Goal: Transaction & Acquisition: Purchase product/service

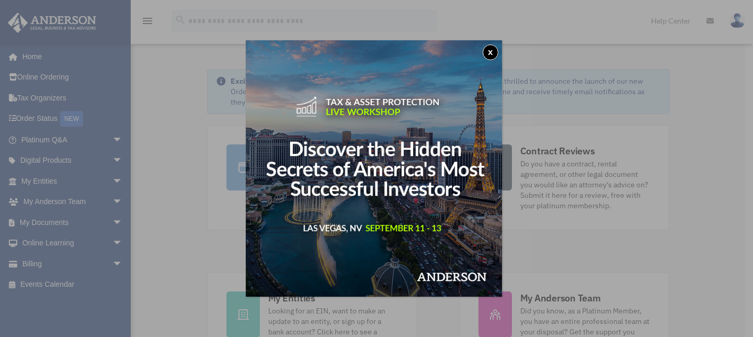
click at [494, 51] on button "x" at bounding box center [490, 52] width 16 height 16
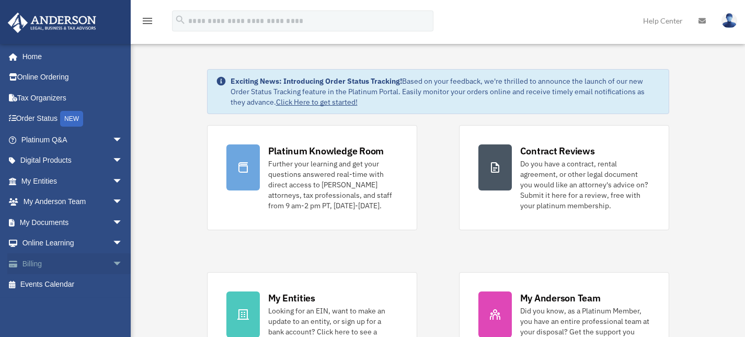
click at [32, 264] on link "Billing arrow_drop_down" at bounding box center [72, 263] width 131 height 21
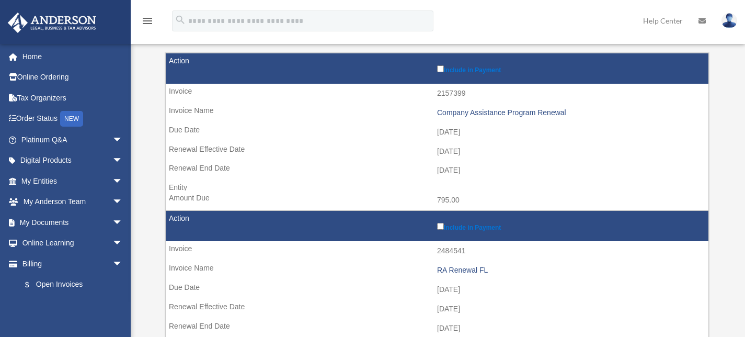
scroll to position [128, 0]
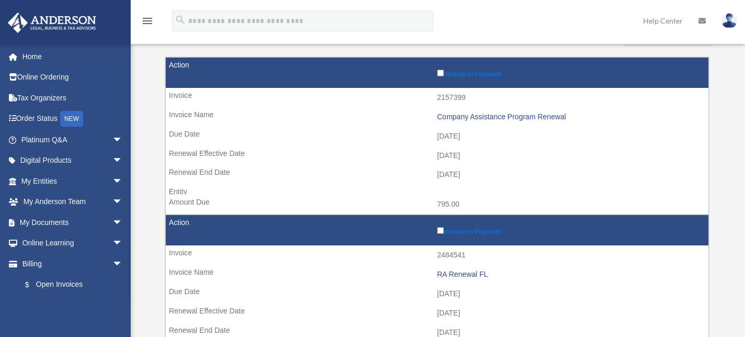
click at [443, 72] on label "Include in Payment" at bounding box center [570, 72] width 266 height 10
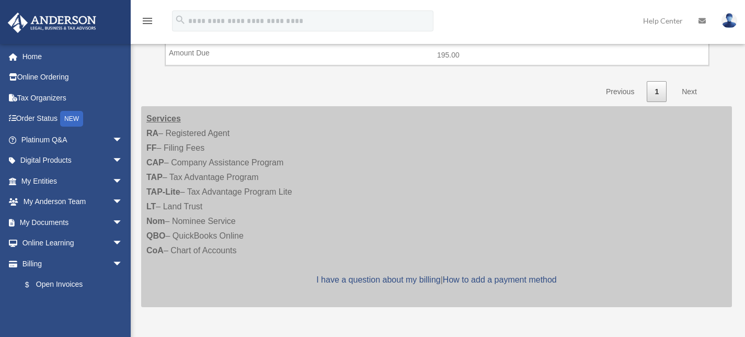
scroll to position [520, 0]
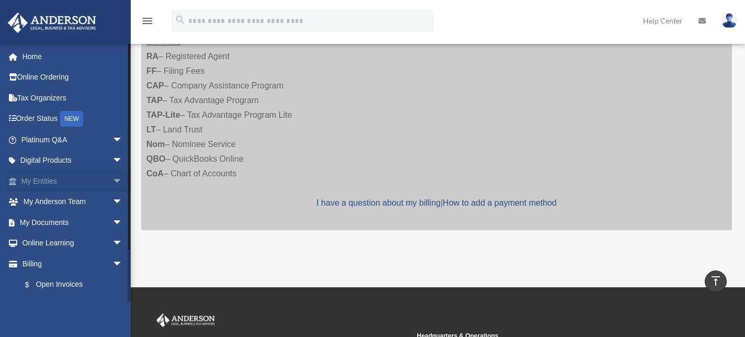
click at [43, 183] on link "My Entities arrow_drop_down" at bounding box center [72, 180] width 131 height 21
click at [112, 181] on span "arrow_drop_down" at bounding box center [122, 180] width 21 height 21
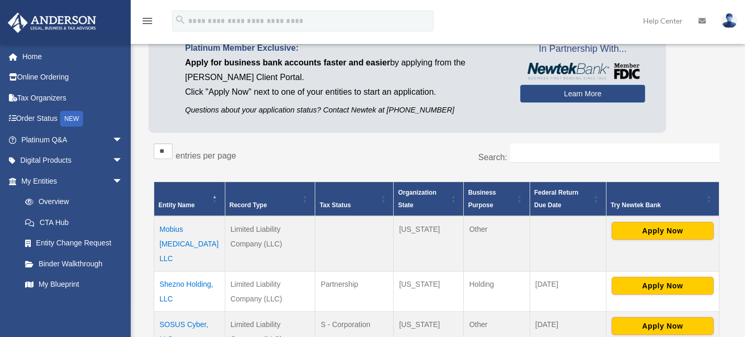
scroll to position [104, 0]
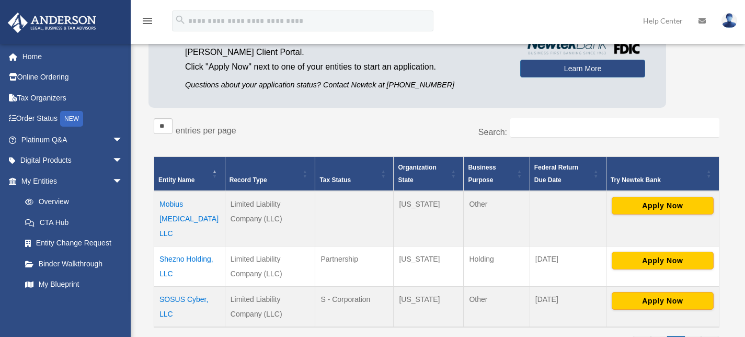
click at [192, 206] on td "Mobius Radiology LLC" at bounding box center [189, 218] width 71 height 55
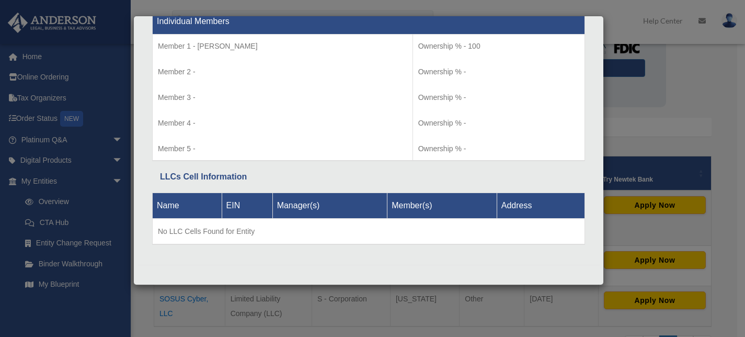
scroll to position [994, 0]
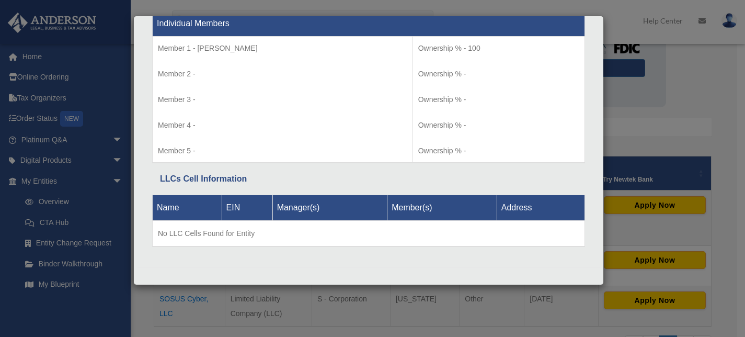
click at [725, 87] on div "Details × Articles Sent Organizational Date" at bounding box center [372, 168] width 745 height 337
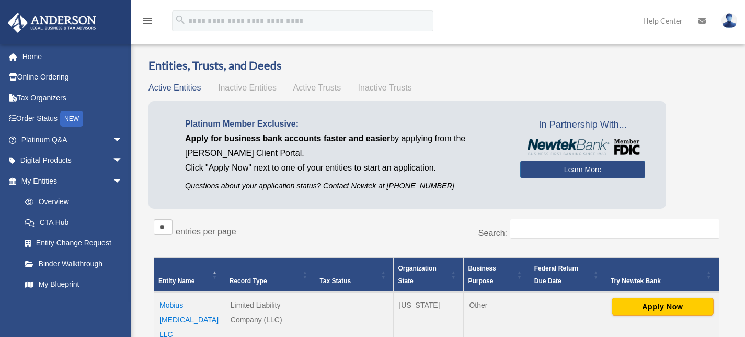
scroll to position [0, 0]
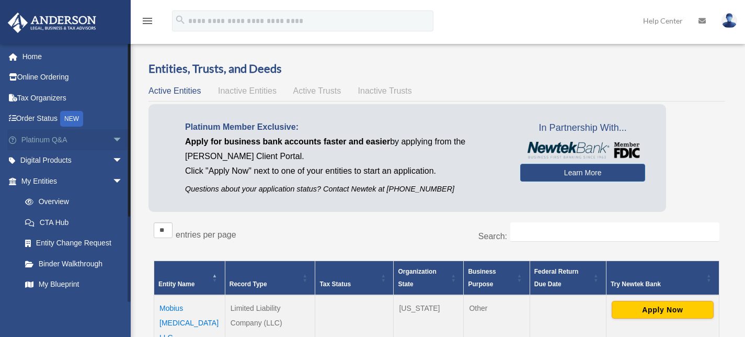
click at [112, 141] on span "arrow_drop_down" at bounding box center [122, 139] width 21 height 21
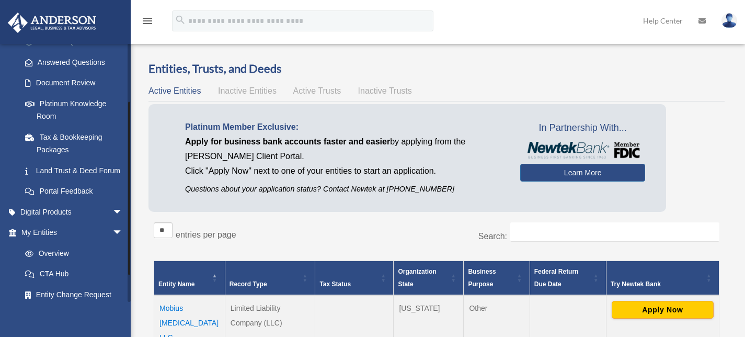
scroll to position [260, 0]
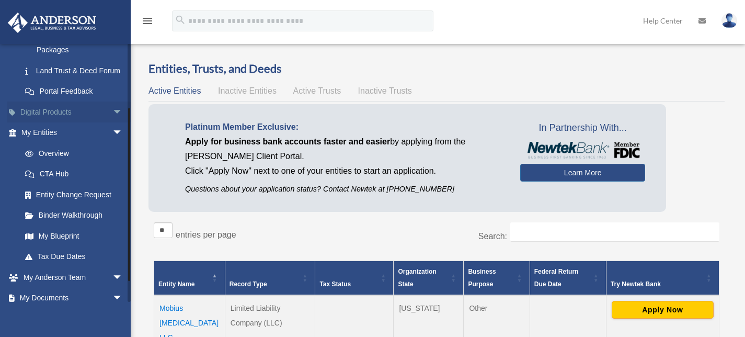
click at [36, 122] on link "Digital Products arrow_drop_down" at bounding box center [72, 111] width 131 height 21
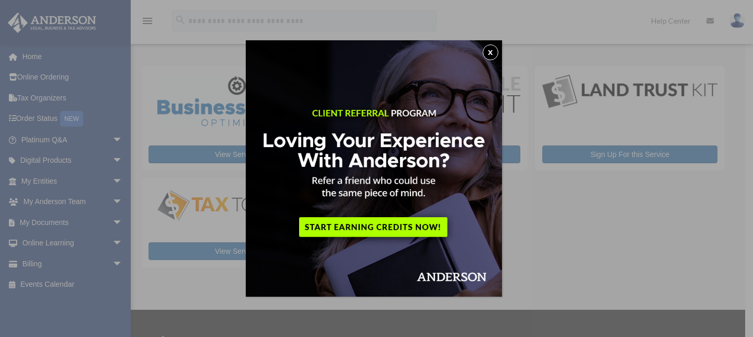
click at [497, 49] on button "x" at bounding box center [490, 52] width 16 height 16
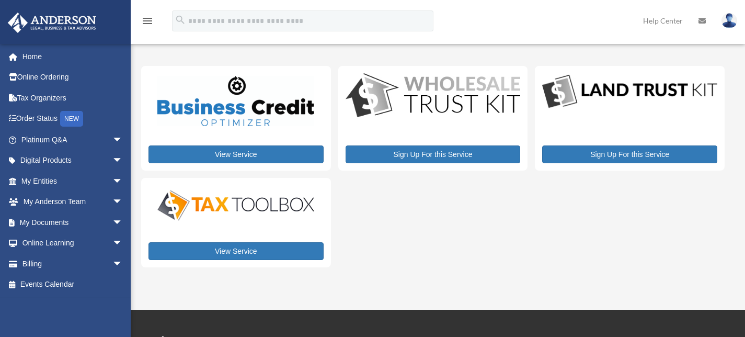
click at [270, 128] on p at bounding box center [235, 100] width 175 height 55
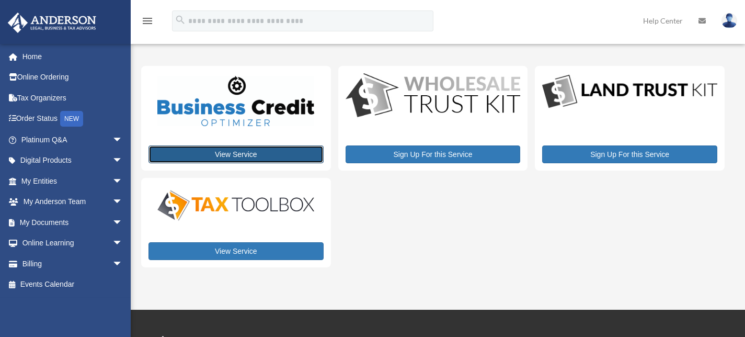
click at [232, 153] on link "View Service" at bounding box center [235, 154] width 175 height 18
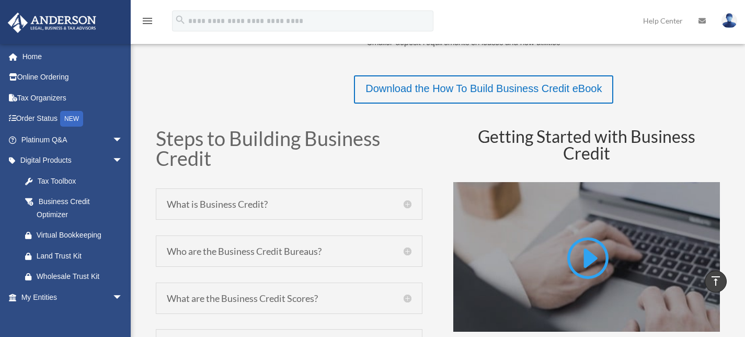
scroll to position [409, 0]
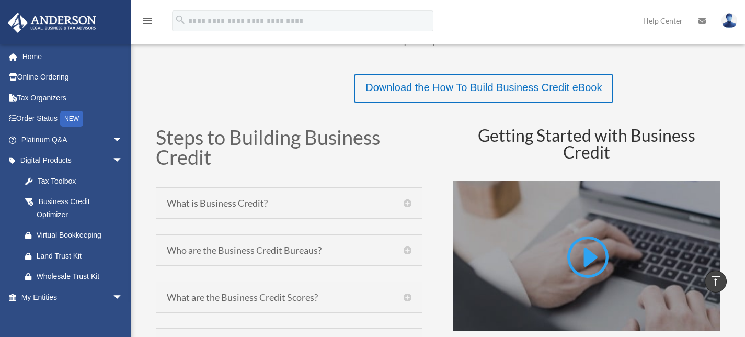
click at [407, 205] on h5 "What is Business Credit?" at bounding box center [289, 202] width 245 height 9
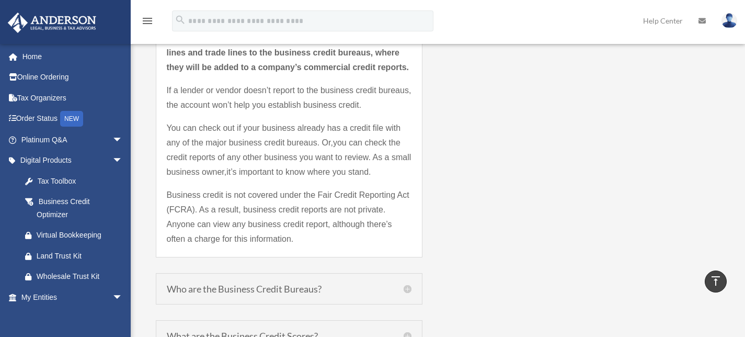
scroll to position [974, 0]
click at [407, 289] on h5 "Who are the Business Credit Bureaus?" at bounding box center [289, 287] width 245 height 9
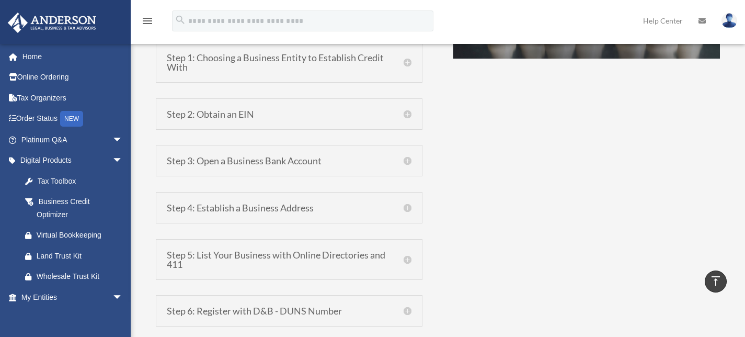
scroll to position [897, 0]
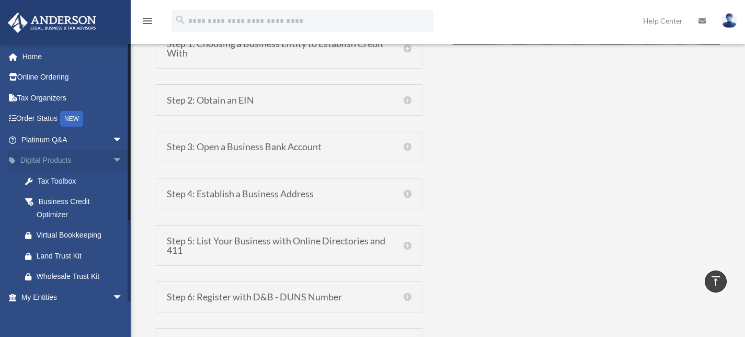
click at [112, 158] on span "arrow_drop_down" at bounding box center [122, 160] width 21 height 21
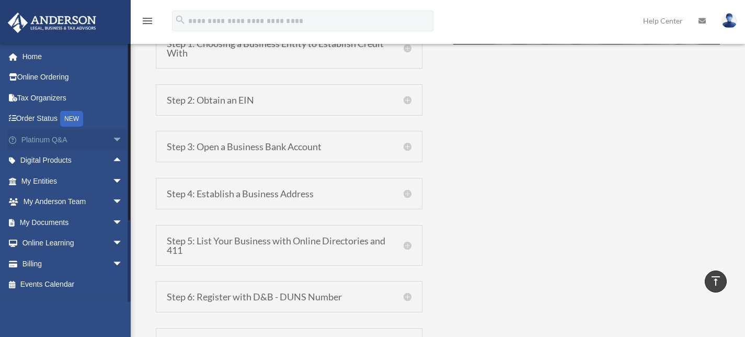
click at [112, 137] on span "arrow_drop_down" at bounding box center [122, 139] width 21 height 21
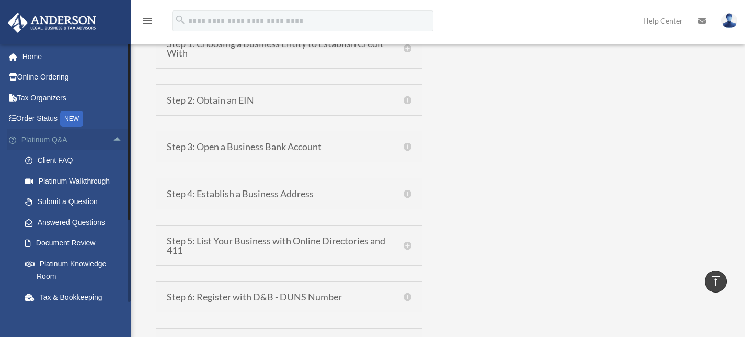
click at [112, 137] on span "arrow_drop_up" at bounding box center [122, 139] width 21 height 21
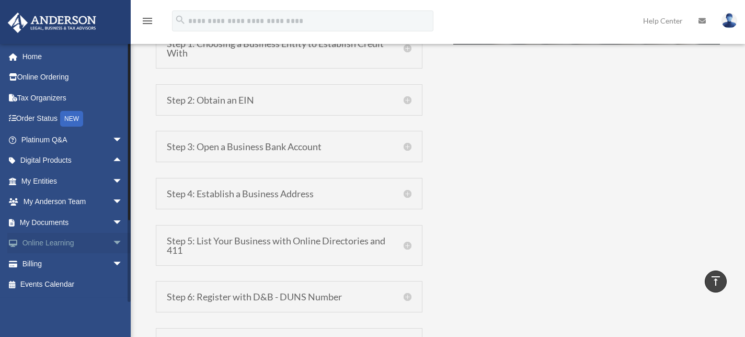
click at [113, 241] on span "arrow_drop_down" at bounding box center [122, 243] width 21 height 21
click at [112, 241] on span "arrow_drop_up" at bounding box center [122, 243] width 21 height 21
click at [36, 198] on link "My Anderson Team arrow_drop_down" at bounding box center [72, 201] width 131 height 21
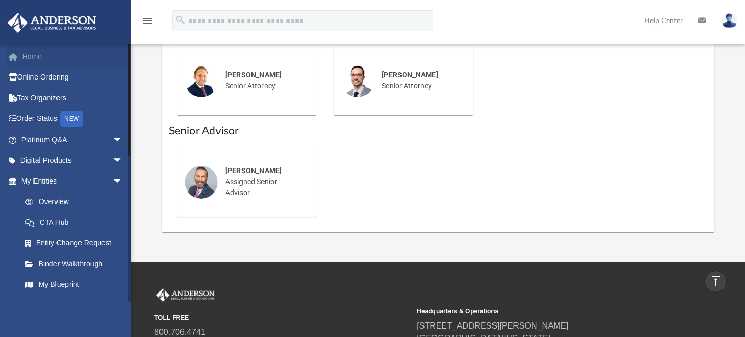
scroll to position [464, 0]
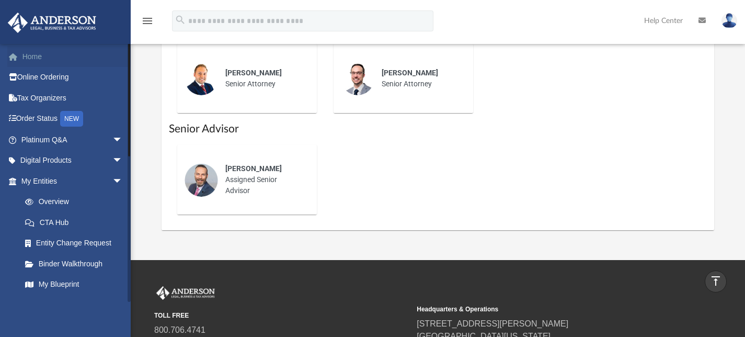
click at [34, 57] on link "Home" at bounding box center [72, 56] width 131 height 21
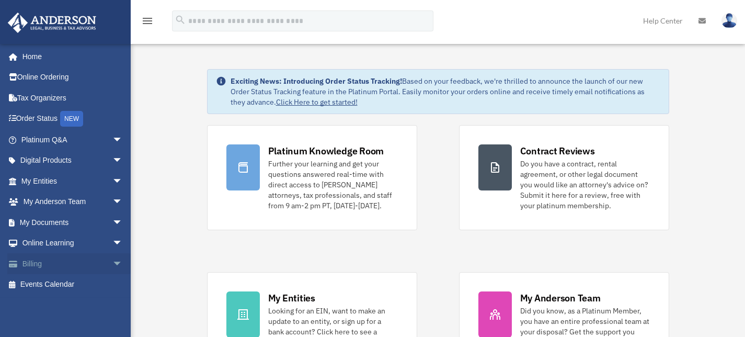
click at [31, 266] on link "Billing arrow_drop_down" at bounding box center [72, 263] width 131 height 21
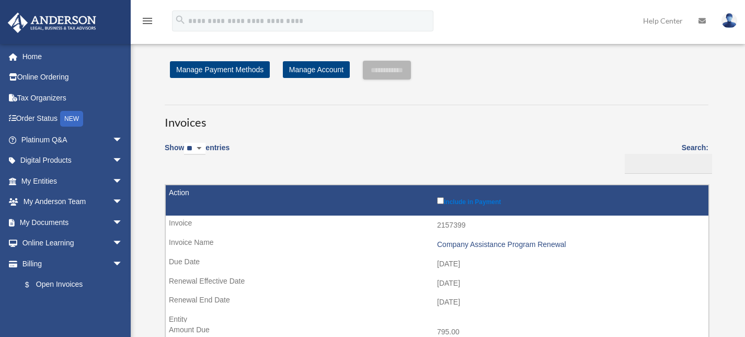
click at [438, 204] on label "Include in Payment" at bounding box center [570, 200] width 266 height 10
click at [393, 70] on input "**********" at bounding box center [387, 70] width 48 height 19
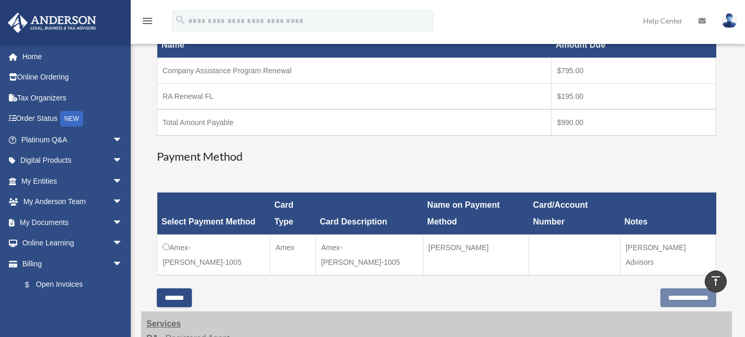
scroll to position [318, 0]
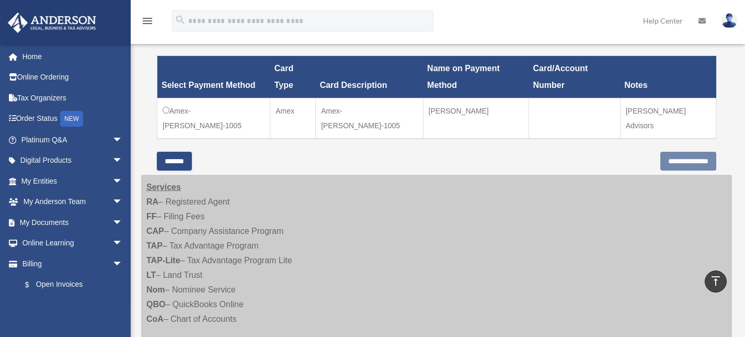
click at [175, 110] on td "Amex-[PERSON_NAME]-1005" at bounding box center [213, 118] width 113 height 41
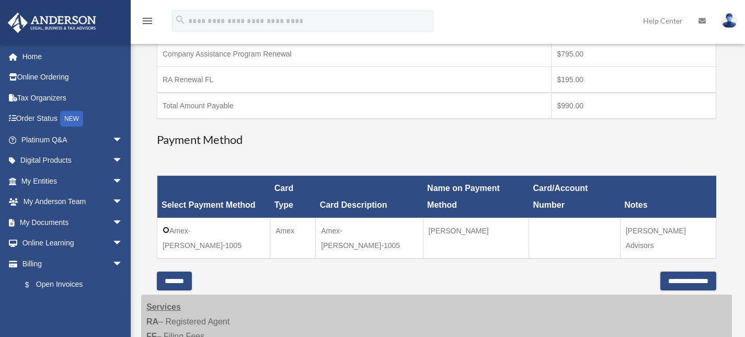
scroll to position [345, 0]
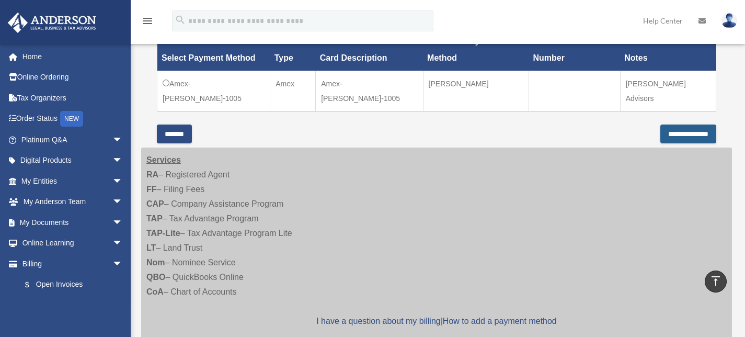
click at [680, 136] on input "**********" at bounding box center [688, 133] width 56 height 19
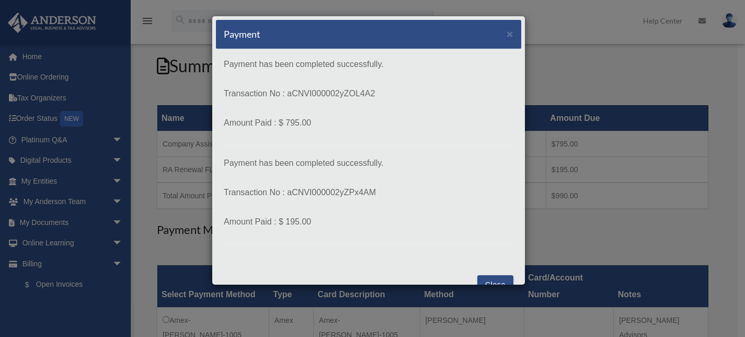
scroll to position [118, 0]
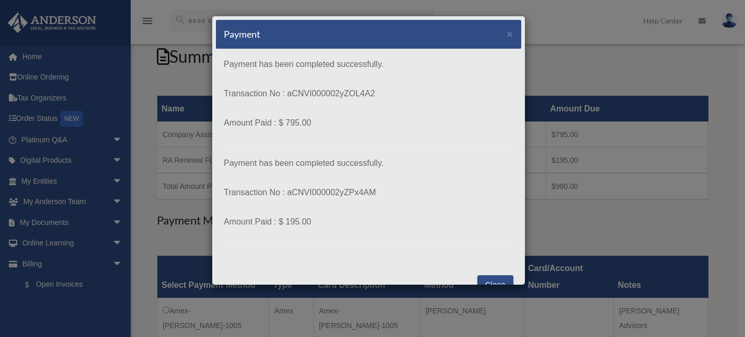
click at [503, 262] on div "Payment has been completed successfully. Transaction No : aCNVI000002yZOL4A2 Am…" at bounding box center [368, 157] width 305 height 217
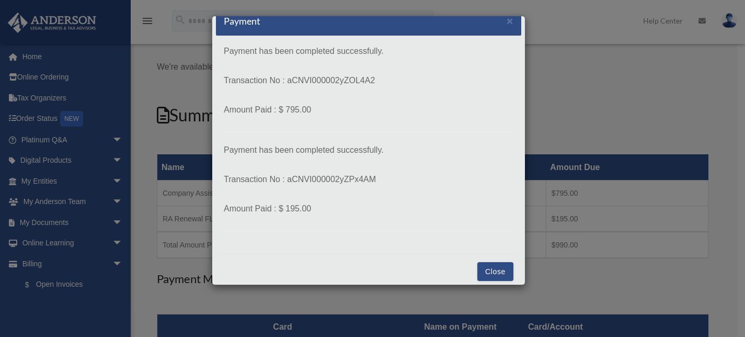
scroll to position [21, 0]
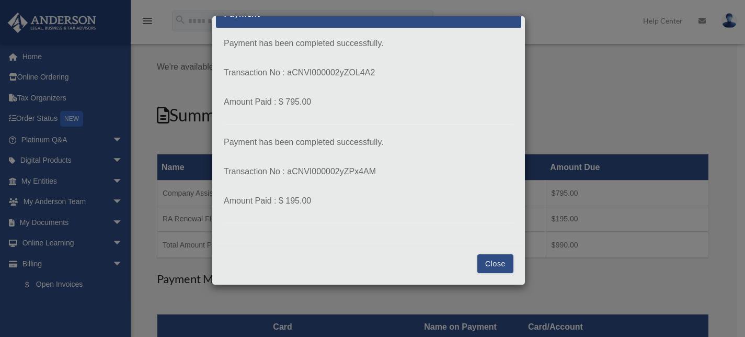
click at [484, 261] on button "Close" at bounding box center [495, 263] width 36 height 19
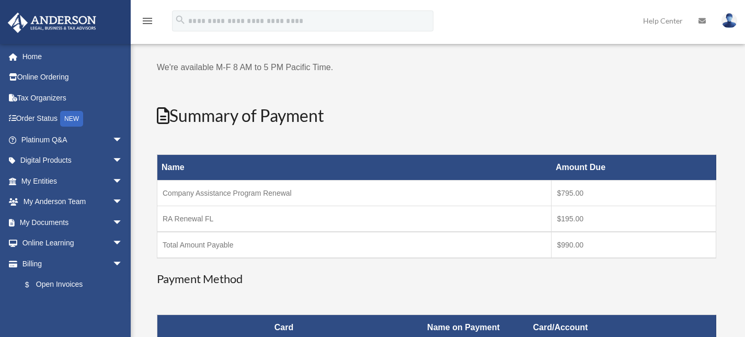
scroll to position [413, 0]
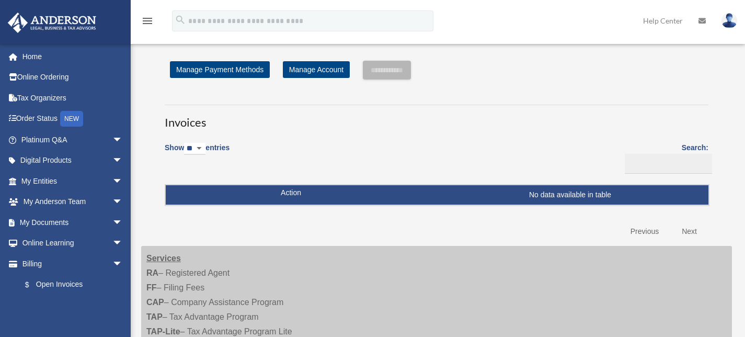
click at [465, 145] on div "Show ** ** ** *** entries Search: Pay Invoice # Invoice Name Due Date Renewal E…" at bounding box center [437, 188] width 544 height 106
click at [305, 70] on link "Manage Account" at bounding box center [316, 69] width 67 height 17
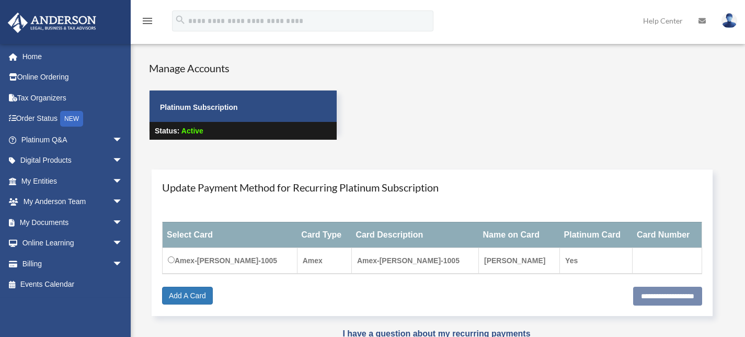
click at [735, 22] on img at bounding box center [729, 20] width 16 height 15
click at [33, 76] on link "Online Ordering" at bounding box center [72, 77] width 131 height 21
